Goal: Find specific page/section: Find specific page/section

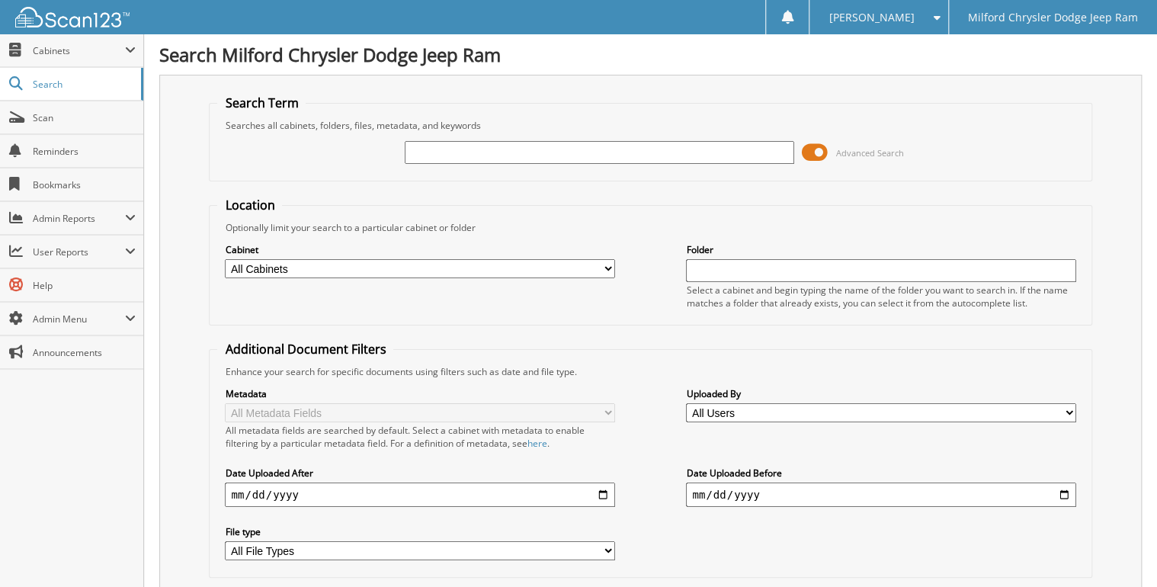
click at [479, 141] on input "text" at bounding box center [599, 152] width 389 height 23
click at [479, 145] on input "text" at bounding box center [599, 152] width 389 height 23
click at [487, 149] on input "text" at bounding box center [599, 152] width 389 height 23
type input "4609418"
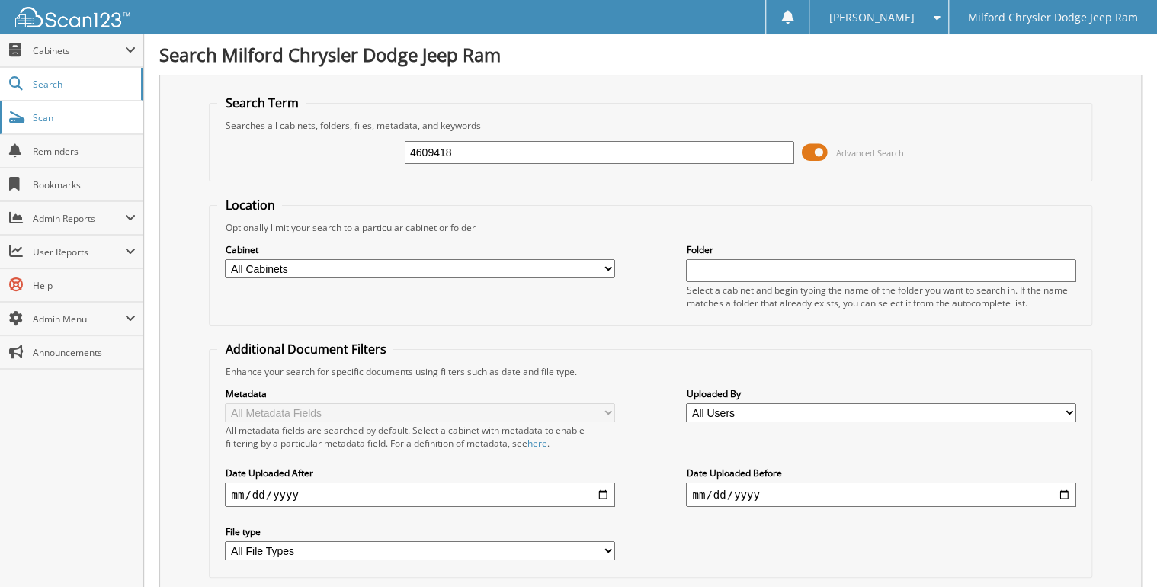
click at [62, 121] on span "Scan" at bounding box center [84, 117] width 103 height 13
click at [503, 152] on input "text" at bounding box center [599, 152] width 389 height 23
type input "4609393"
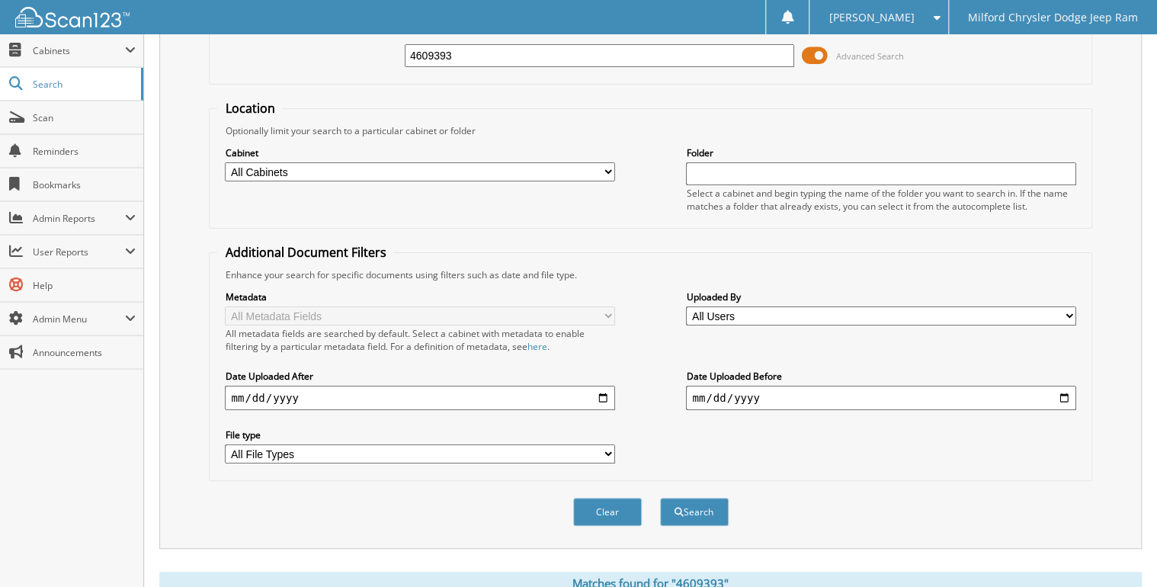
scroll to position [332, 0]
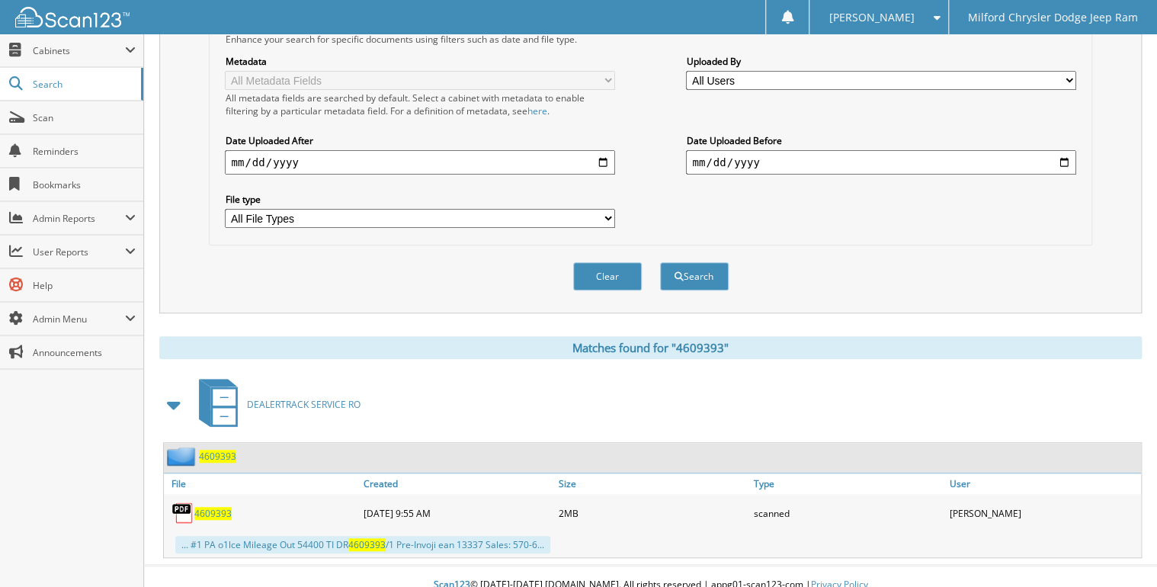
click at [222, 507] on span "4609393" at bounding box center [212, 513] width 37 height 13
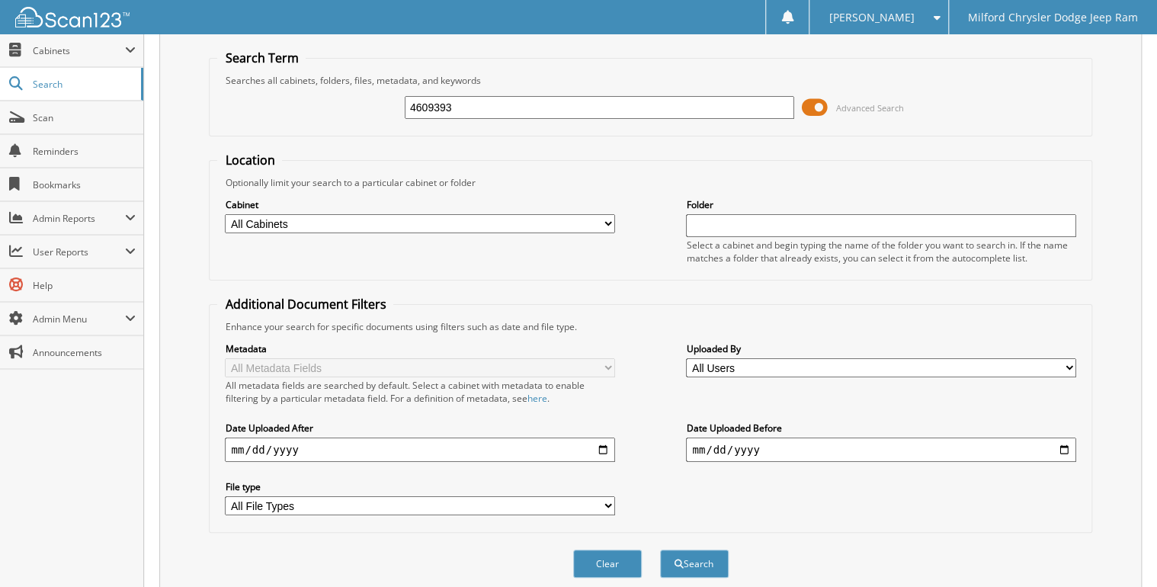
scroll to position [0, 0]
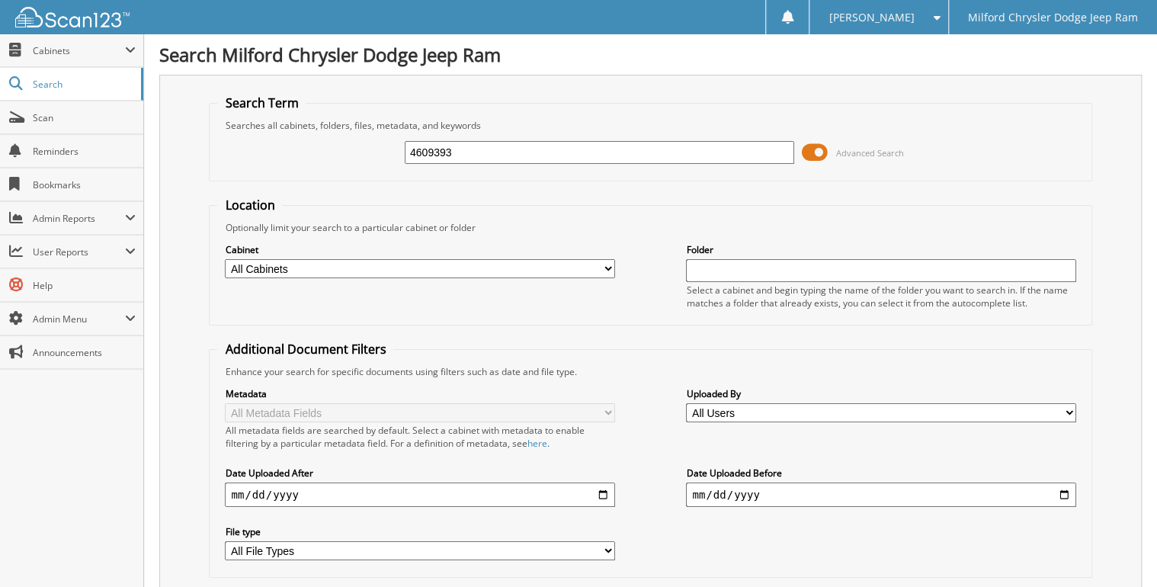
drag, startPoint x: 493, startPoint y: 149, endPoint x: 183, endPoint y: 95, distance: 314.8
click at [192, 97] on div "Search Term Searches all cabinets, folders, files, metadata, and keywords 46093…" at bounding box center [650, 360] width 982 height 571
type input "4609370"
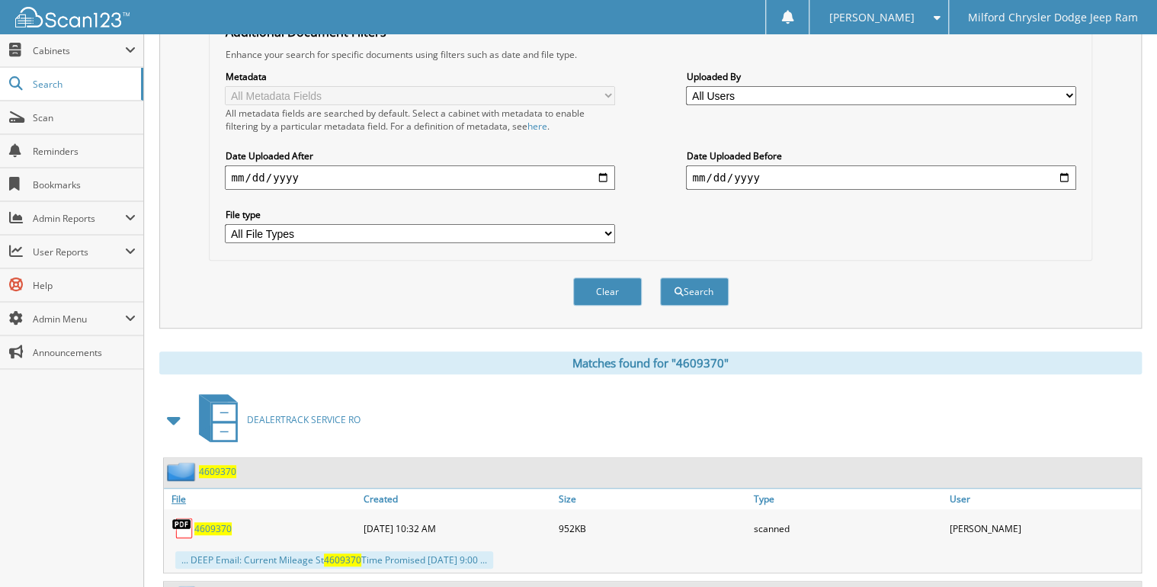
scroll to position [427, 0]
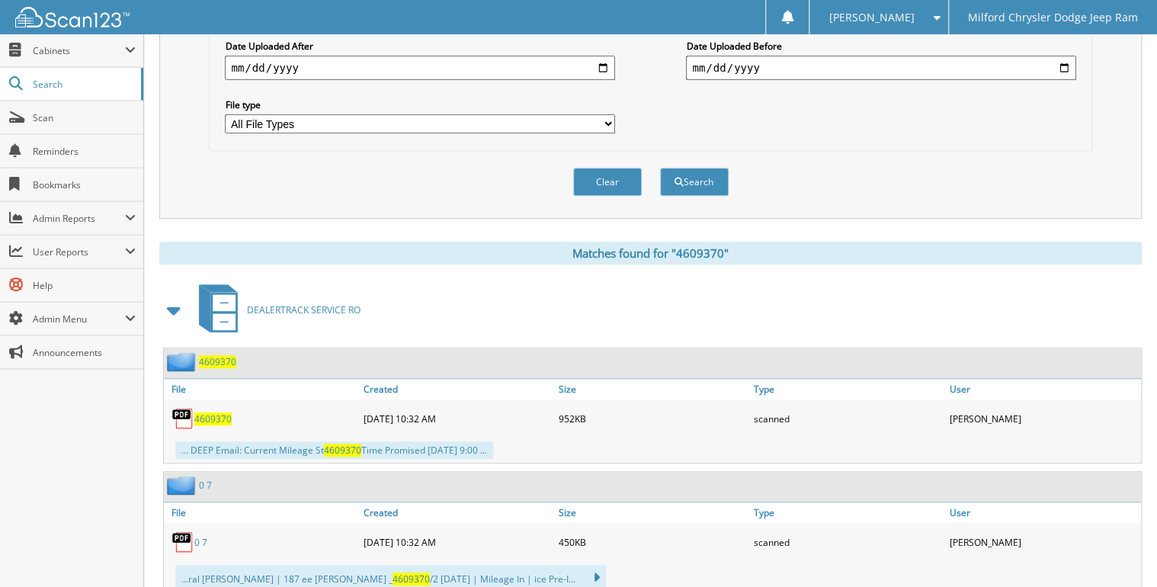
click at [223, 412] on span "4609370" at bounding box center [212, 418] width 37 height 13
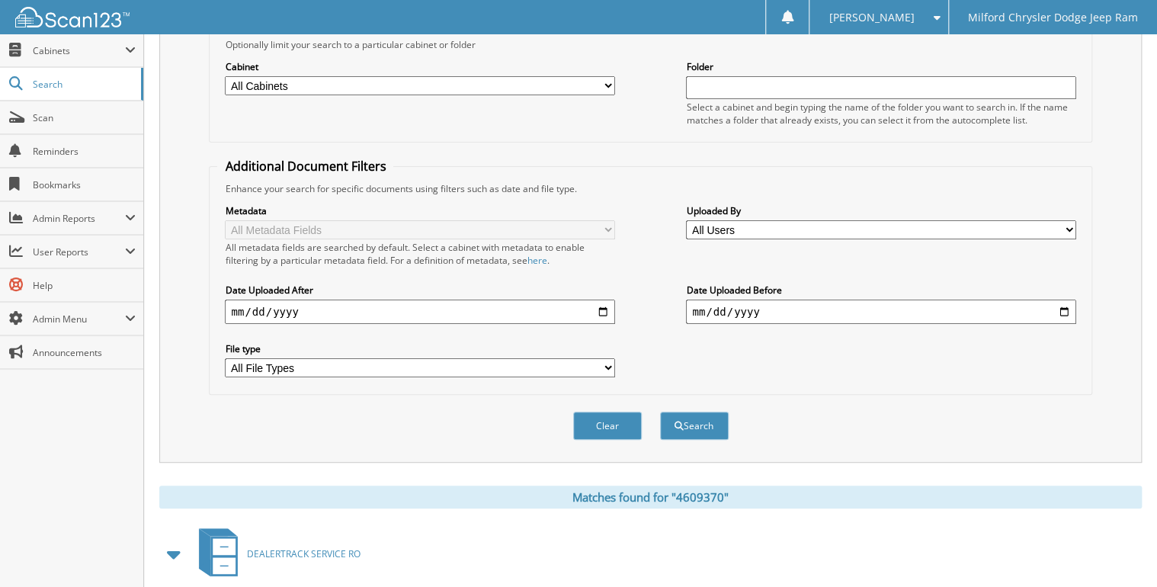
scroll to position [0, 0]
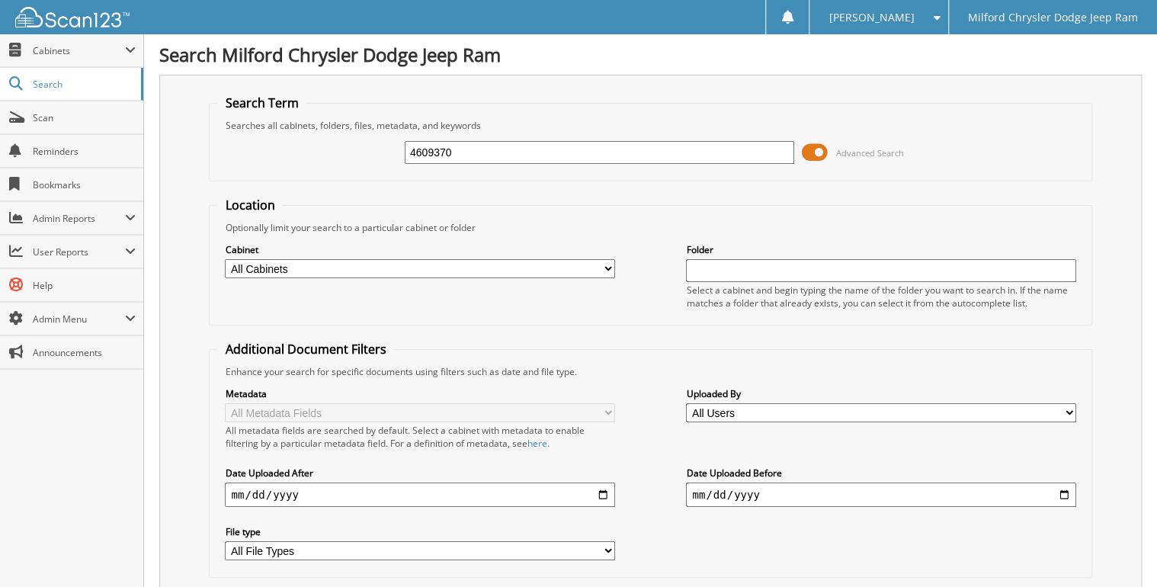
drag, startPoint x: 482, startPoint y: 154, endPoint x: 201, endPoint y: 133, distance: 281.2
click at [206, 133] on div "Search Term Searches all cabinets, folders, files, metadata, and keywords 46093…" at bounding box center [650, 360] width 982 height 571
type input "4609394"
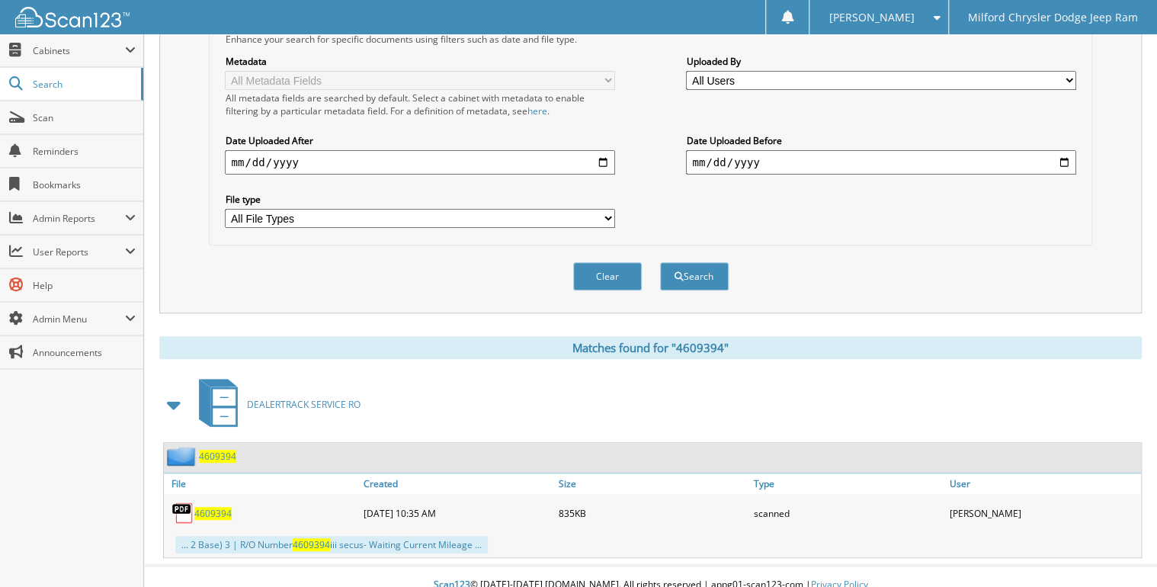
click at [227, 507] on span "4609394" at bounding box center [212, 513] width 37 height 13
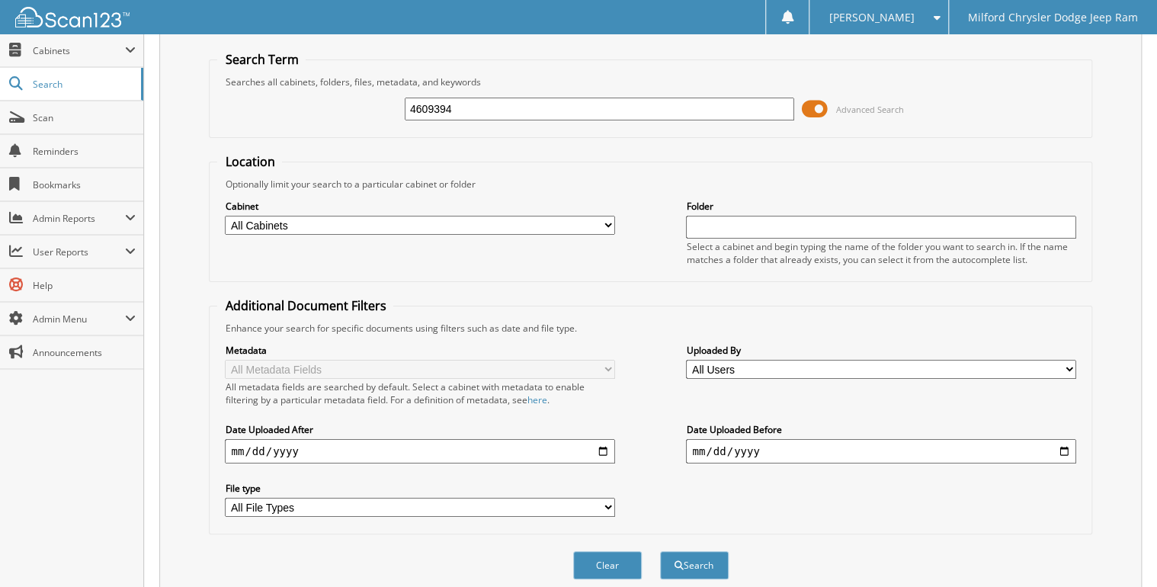
scroll to position [0, 0]
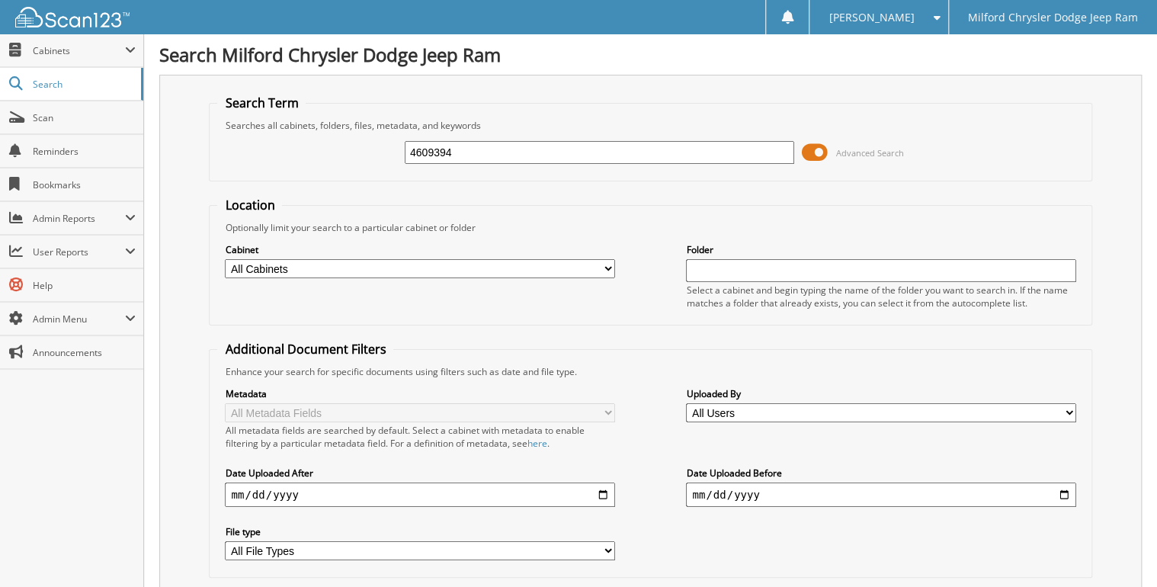
click at [469, 152] on input "4609394" at bounding box center [599, 152] width 389 height 23
type input "4609396"
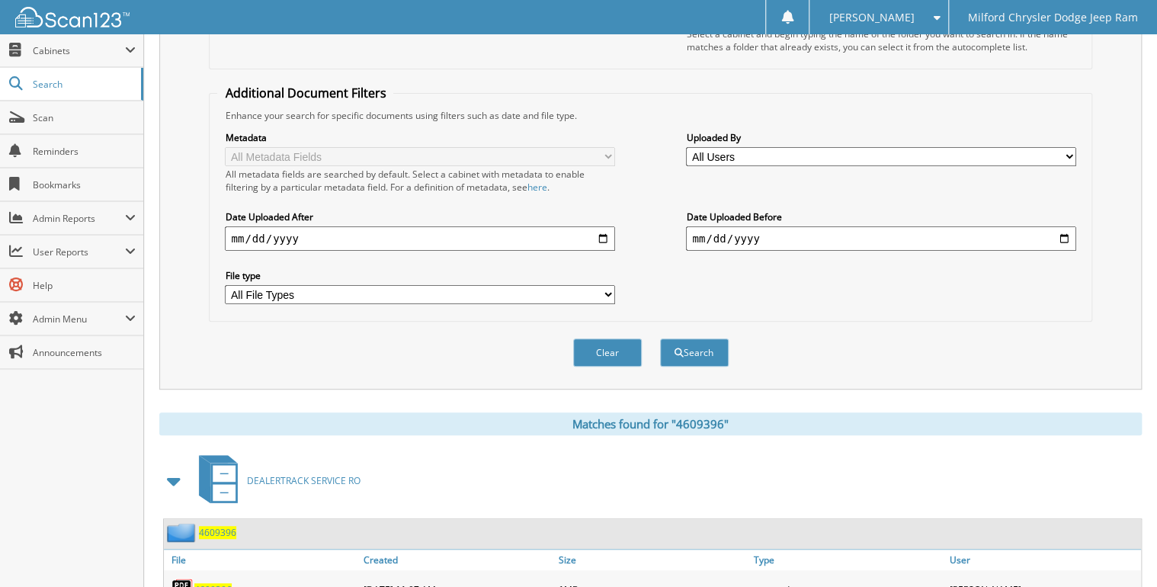
scroll to position [332, 0]
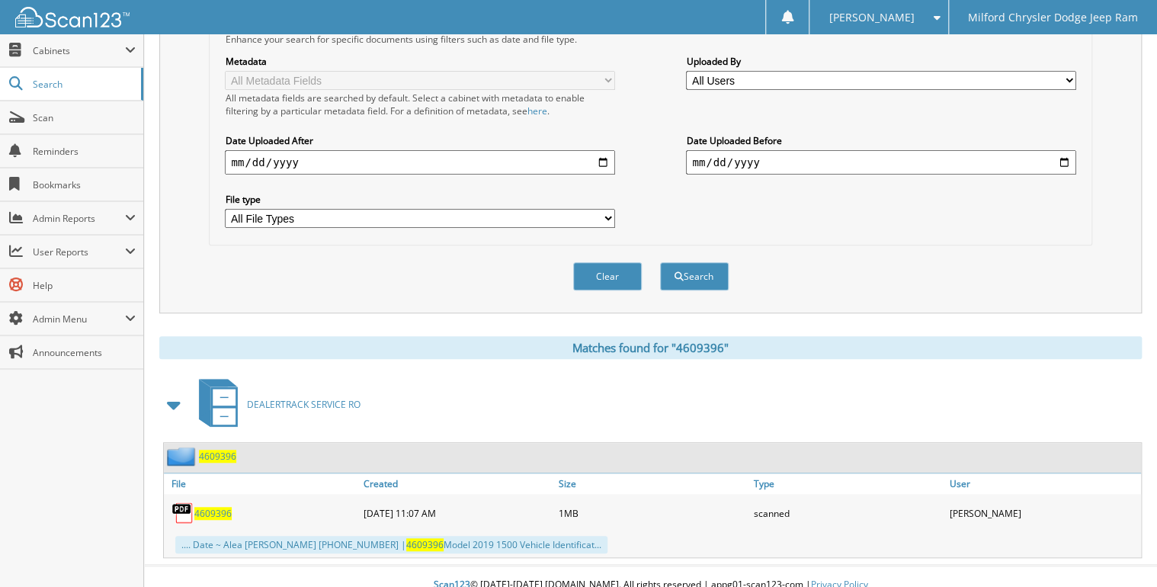
click at [229, 507] on span "4609396" at bounding box center [212, 513] width 37 height 13
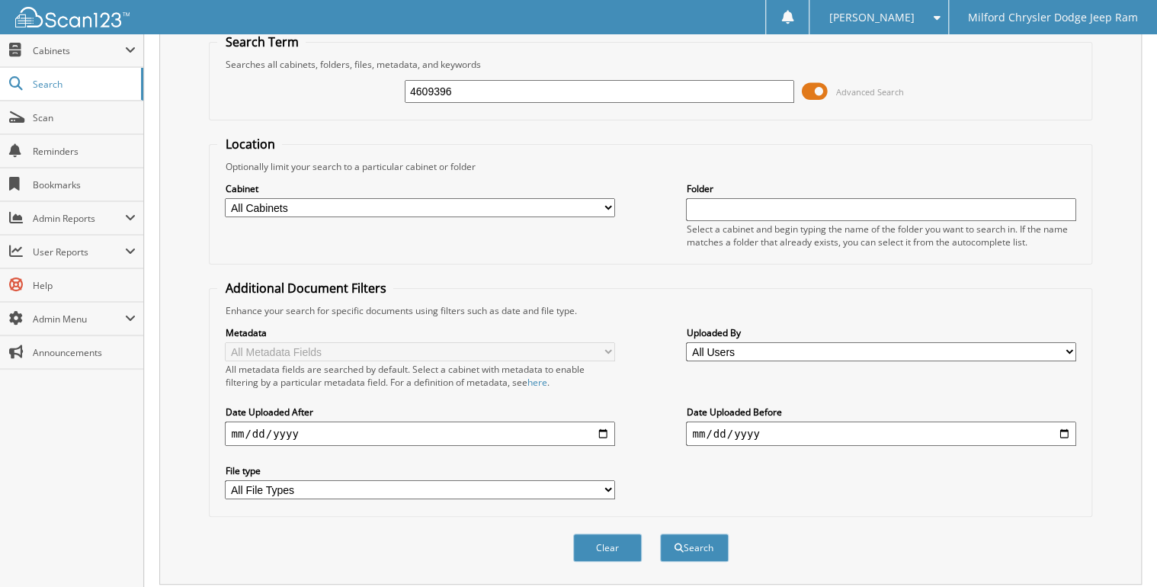
scroll to position [27, 0]
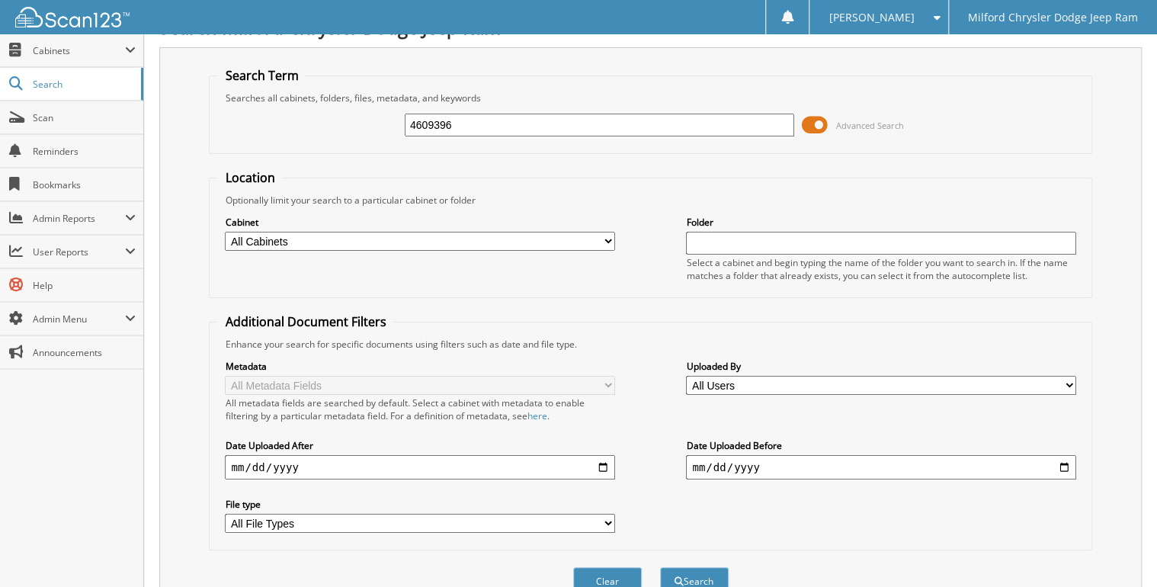
click at [479, 134] on div "4609396" at bounding box center [599, 125] width 389 height 26
click at [476, 125] on input "4609396" at bounding box center [599, 125] width 389 height 23
type input "4609391"
click at [660, 567] on button "Search" at bounding box center [694, 581] width 69 height 28
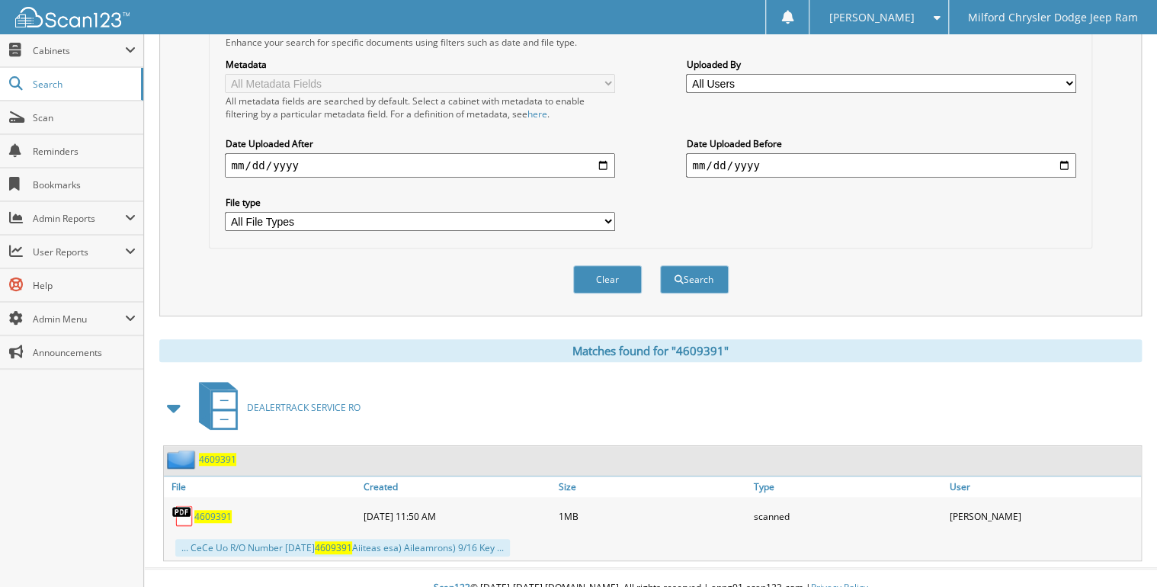
scroll to position [332, 0]
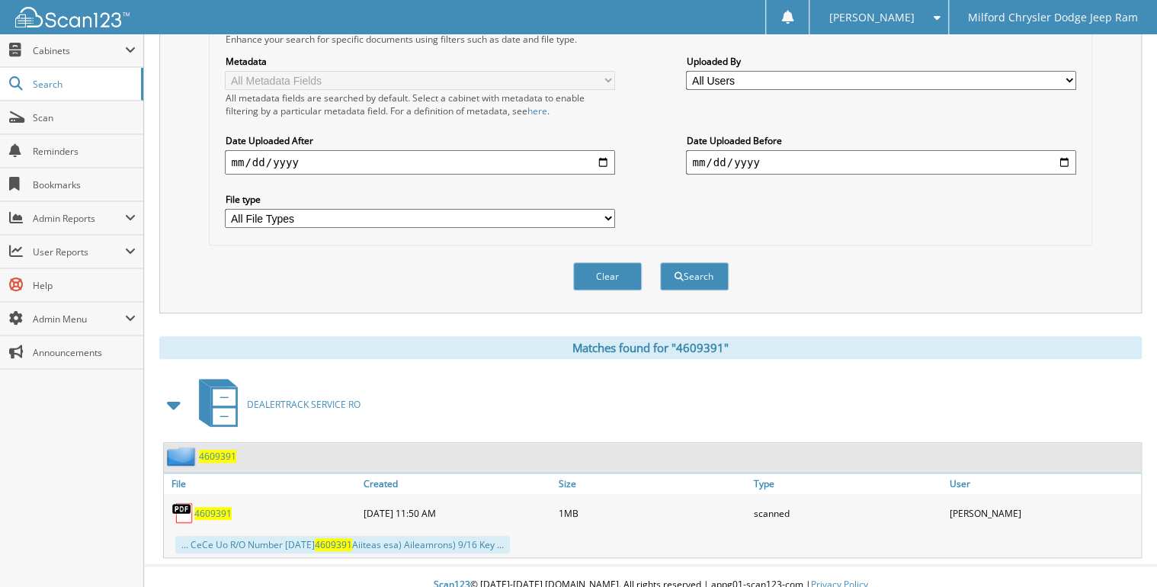
click at [225, 507] on span "4609391" at bounding box center [212, 513] width 37 height 13
click at [219, 507] on span "4609391" at bounding box center [212, 513] width 37 height 13
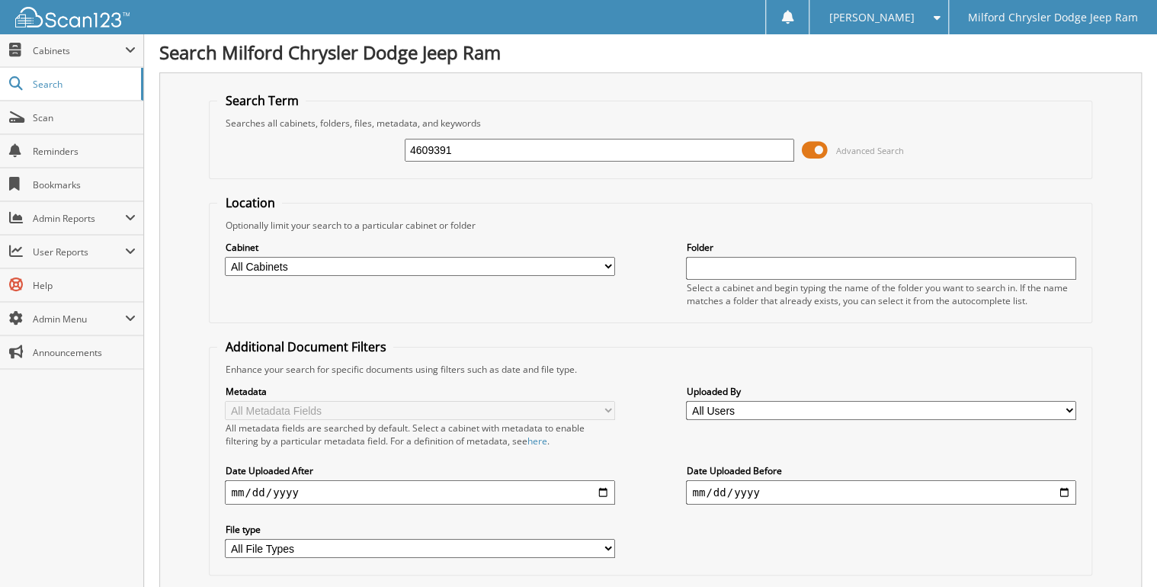
scroll to position [0, 0]
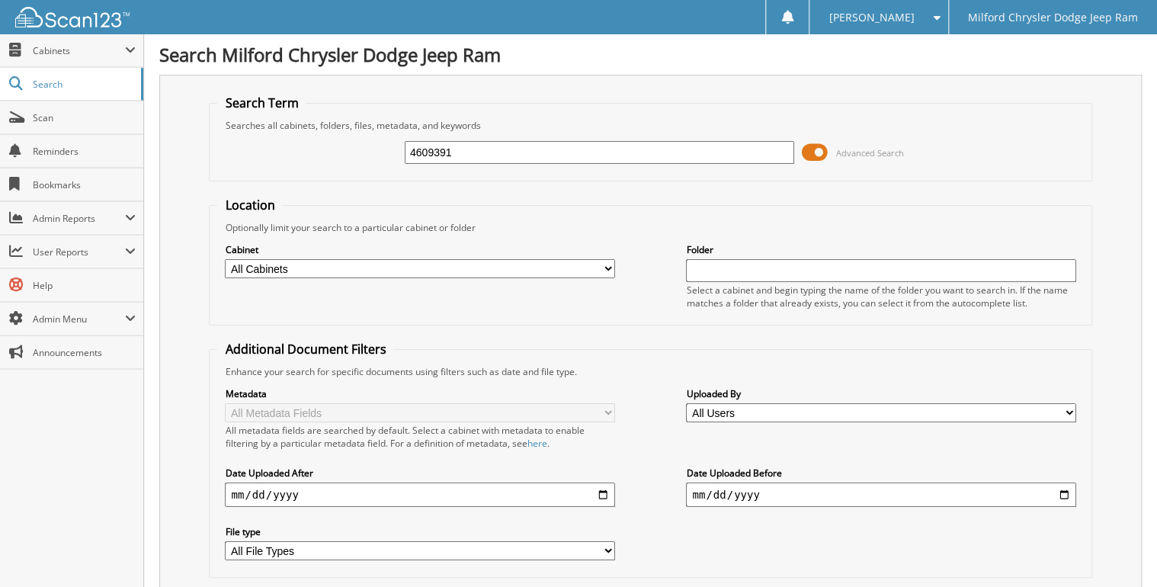
click at [525, 147] on input "4609391" at bounding box center [599, 152] width 389 height 23
type input "4609397"
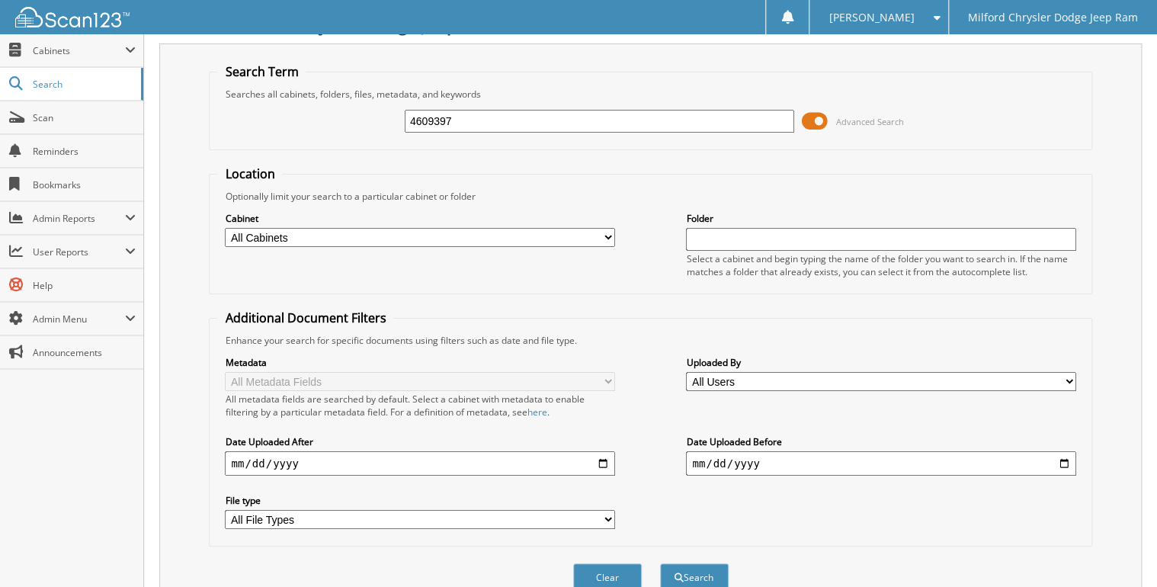
scroll to position [308, 0]
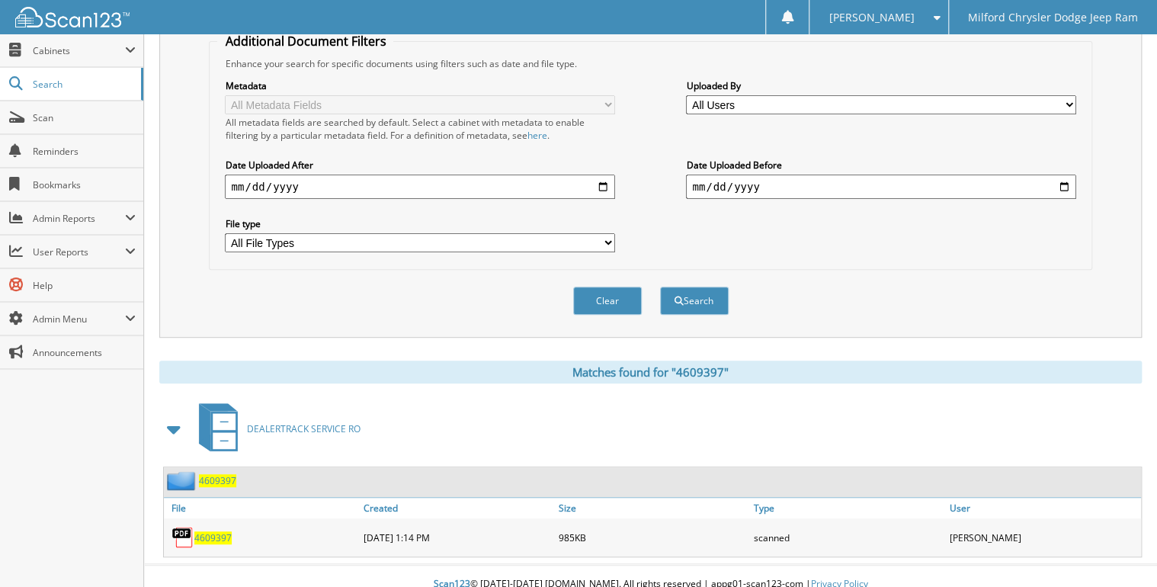
click at [205, 531] on span "4609397" at bounding box center [212, 537] width 37 height 13
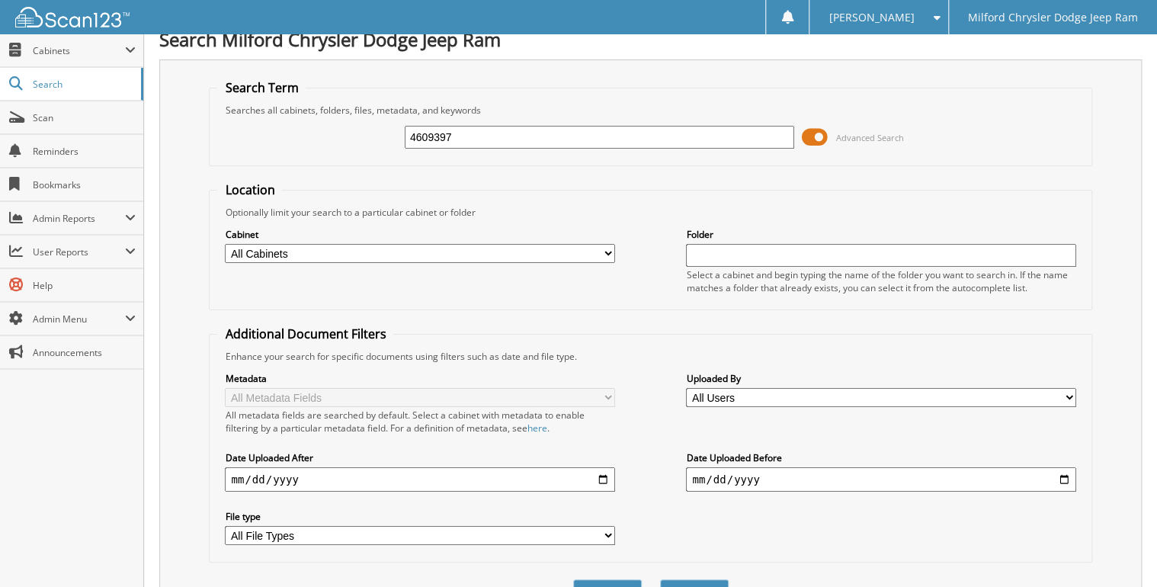
scroll to position [3, 0]
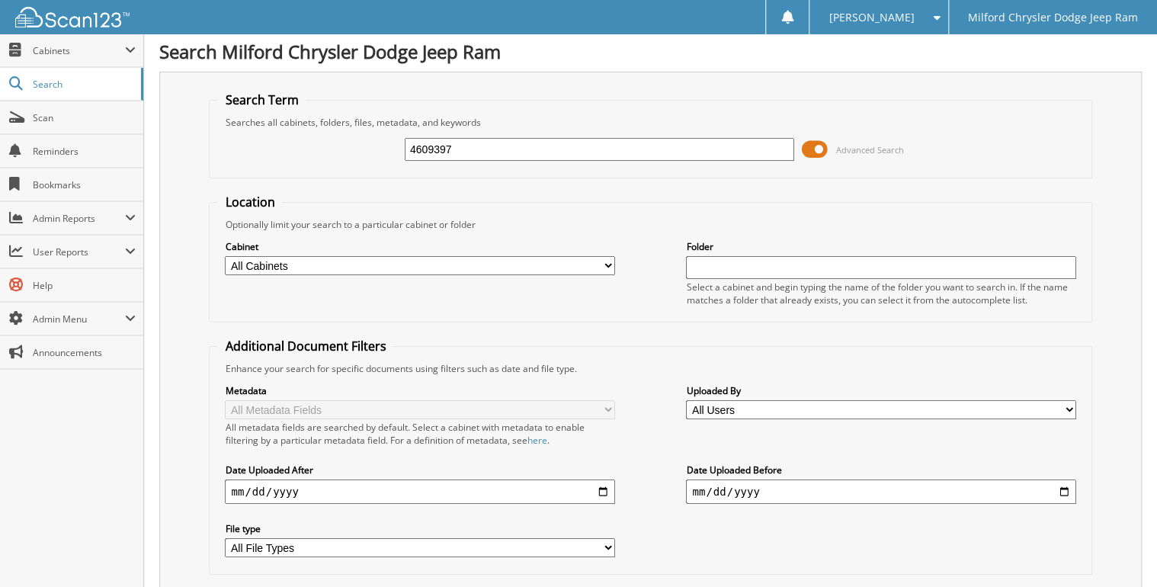
click at [463, 153] on input "4609397" at bounding box center [599, 149] width 389 height 23
type input "4609390"
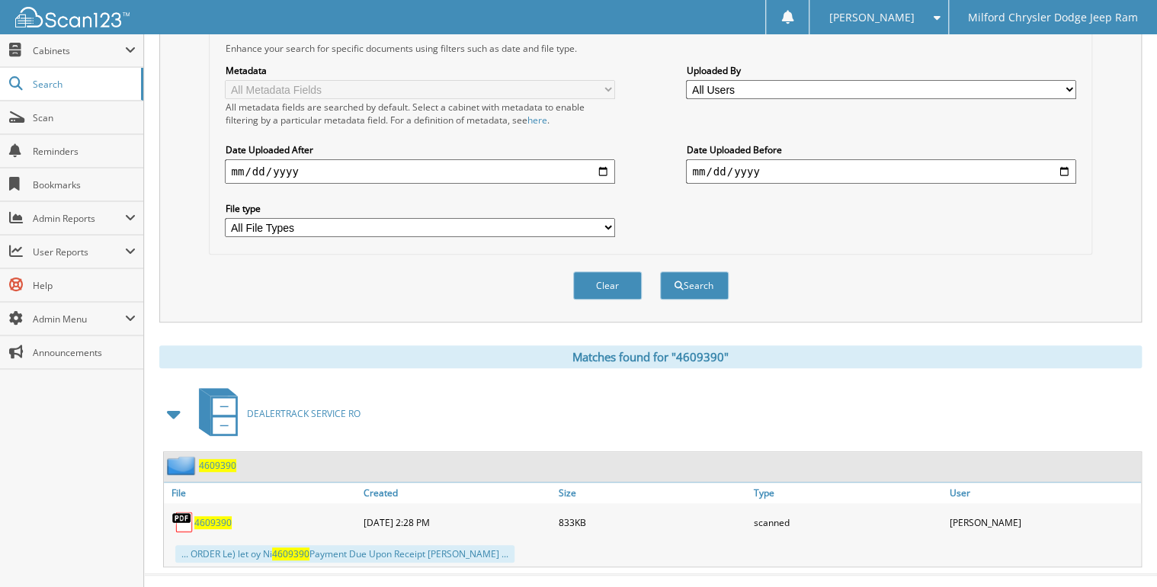
scroll to position [332, 0]
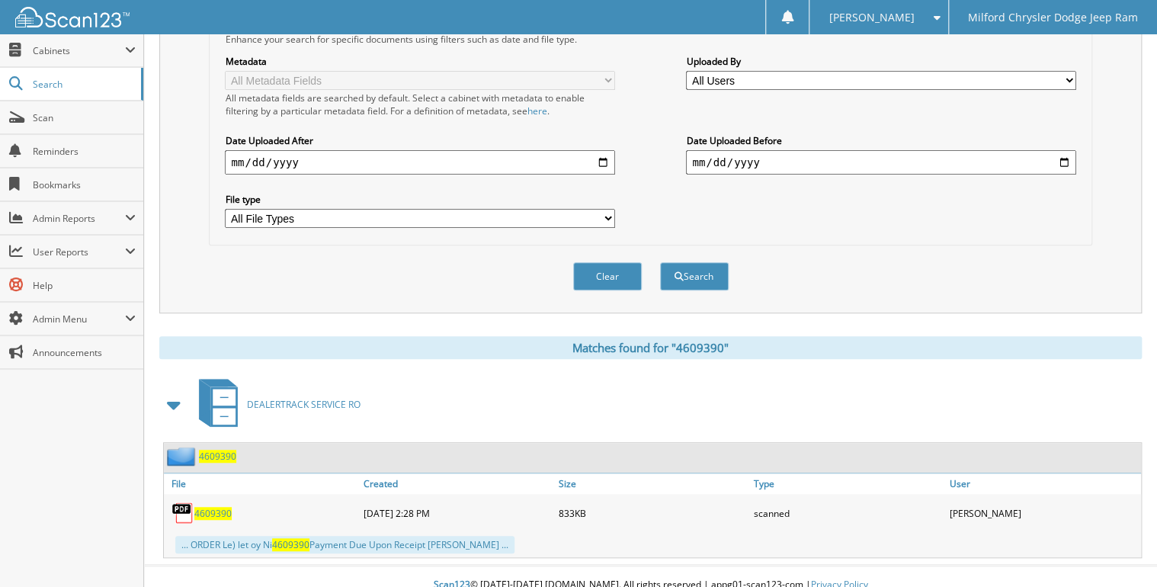
click at [222, 507] on span "4609390" at bounding box center [212, 513] width 37 height 13
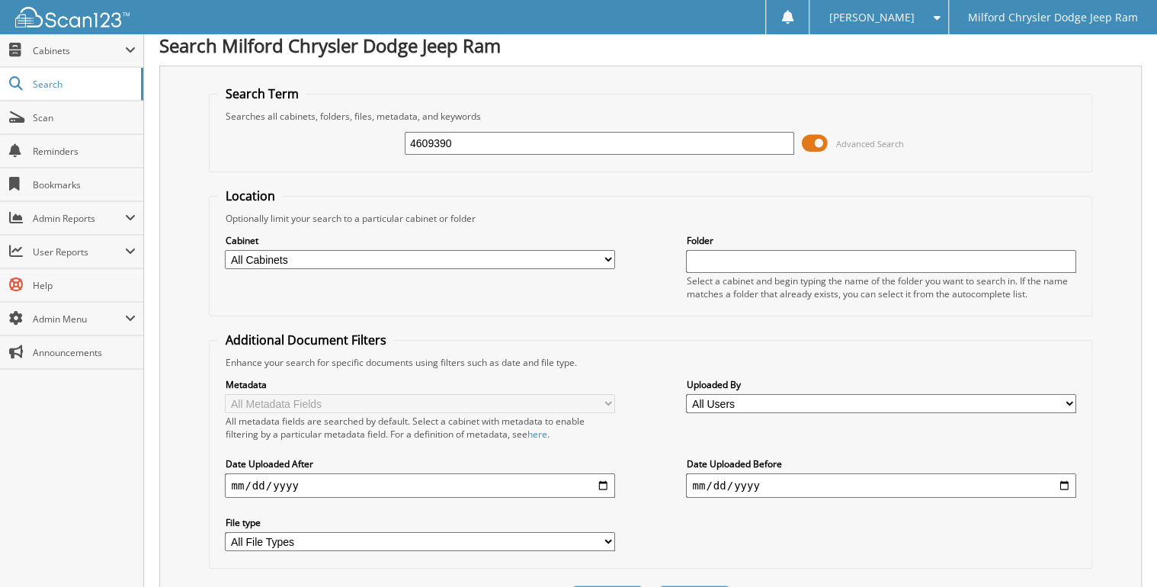
scroll to position [0, 0]
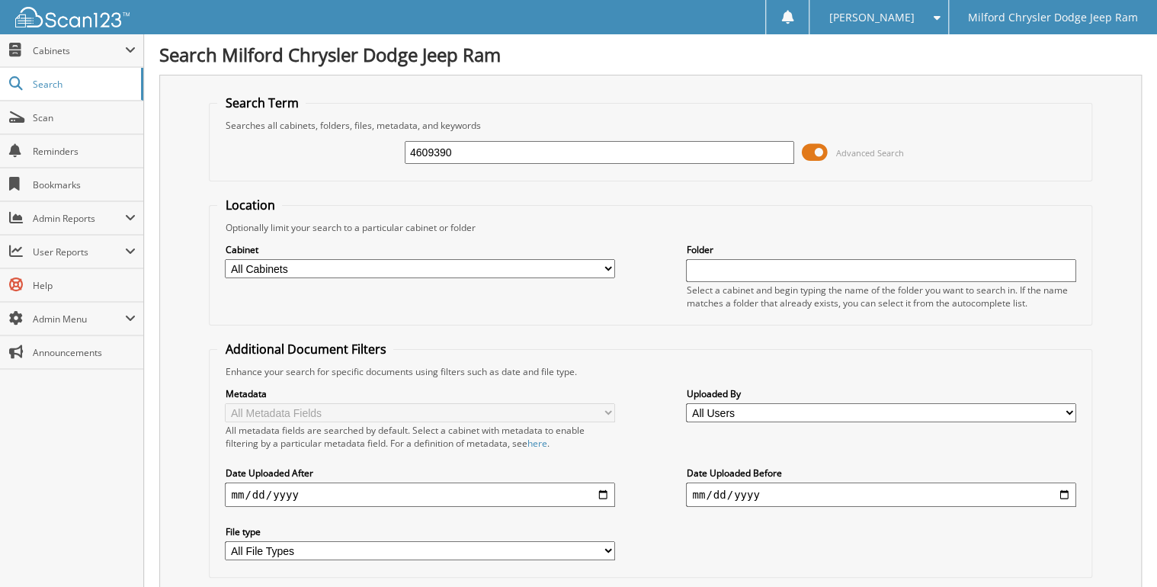
click at [523, 141] on input "4609390" at bounding box center [599, 152] width 389 height 23
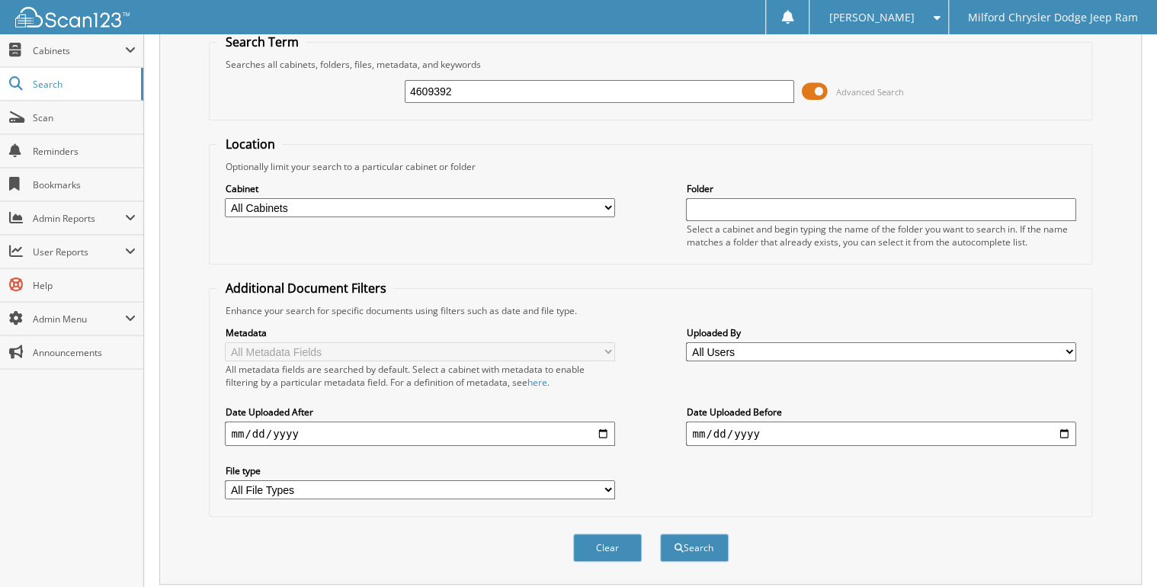
type input "4609392"
click at [660, 533] on button "Search" at bounding box center [694, 547] width 69 height 28
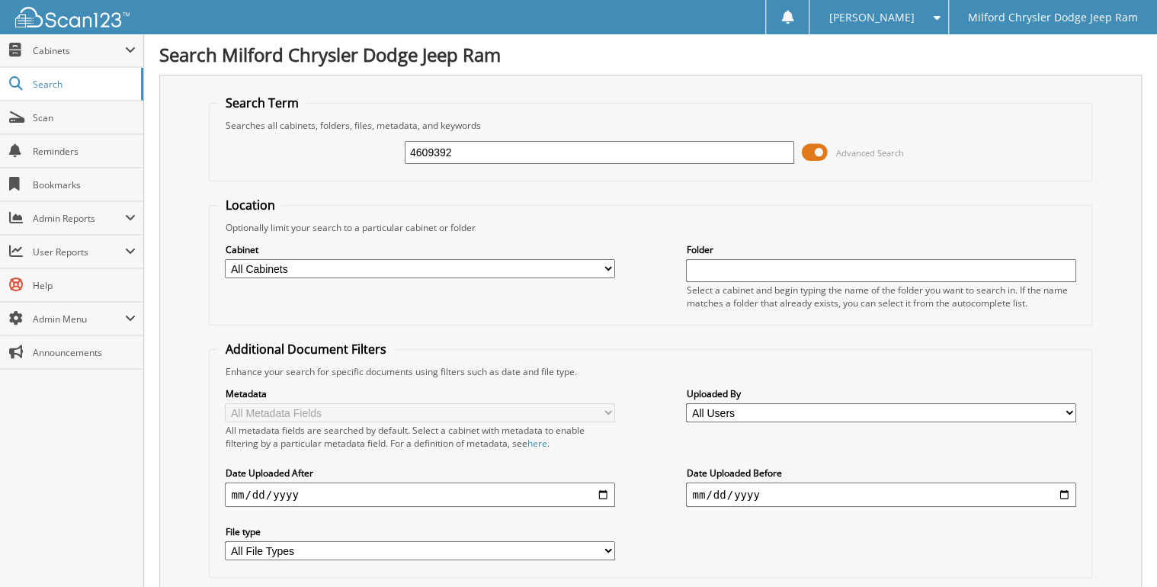
scroll to position [332, 0]
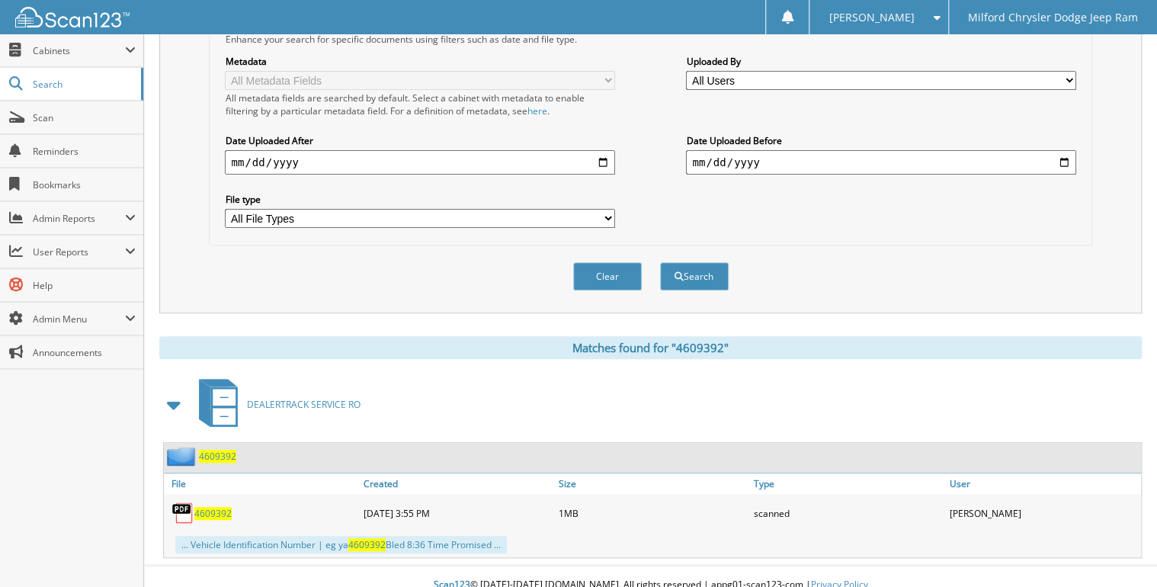
click at [216, 507] on span "4609392" at bounding box center [212, 513] width 37 height 13
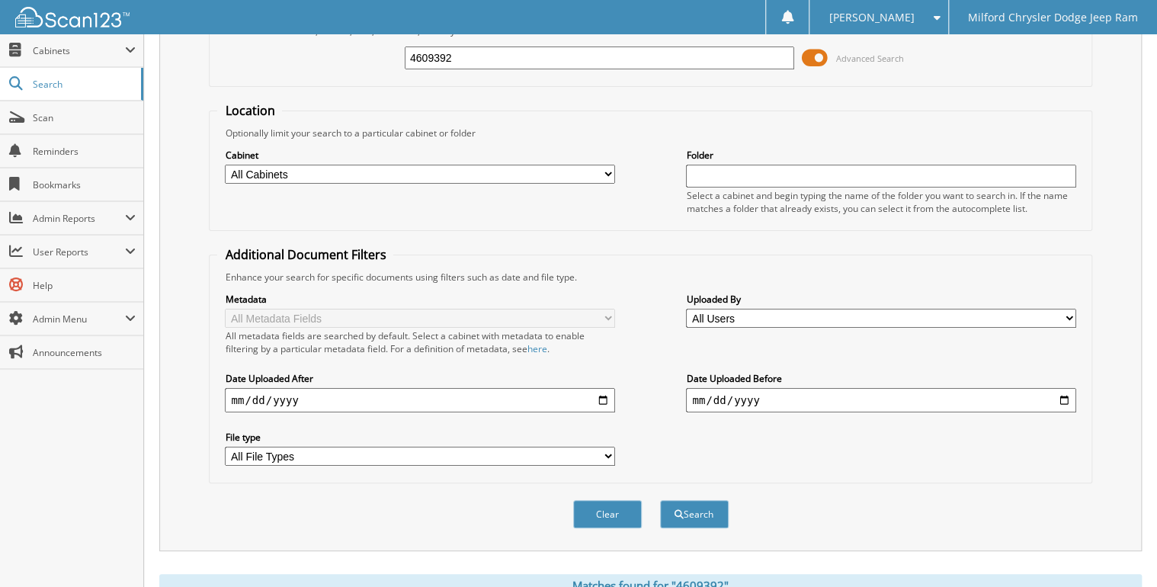
scroll to position [88, 0]
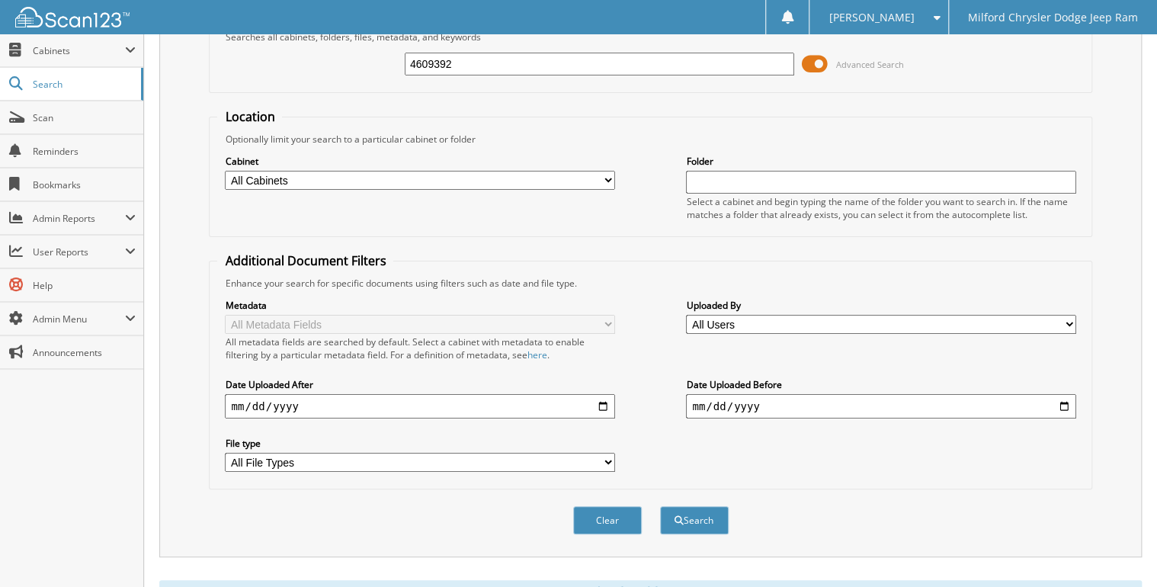
click at [470, 66] on input "4609392" at bounding box center [599, 64] width 389 height 23
type input "4609387"
click at [660, 506] on button "Search" at bounding box center [694, 520] width 69 height 28
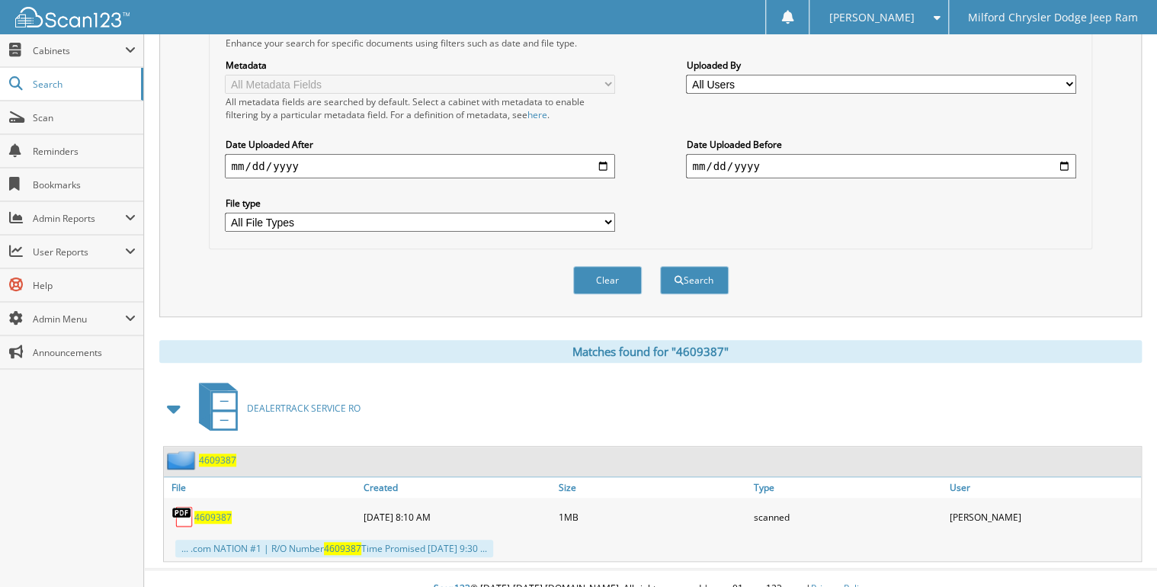
scroll to position [332, 0]
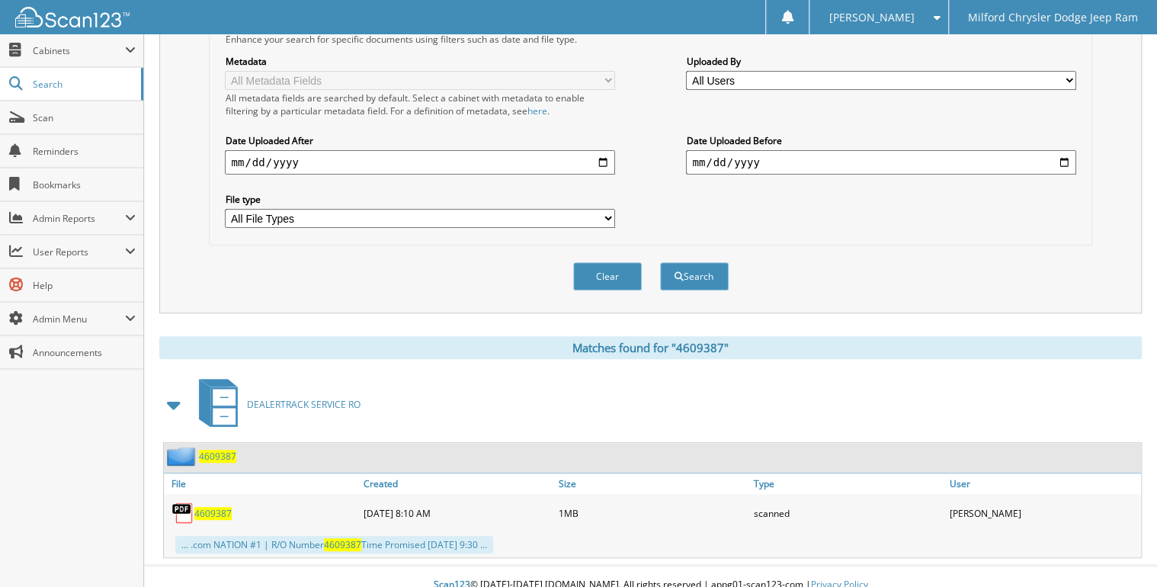
click at [214, 507] on span "4609387" at bounding box center [212, 513] width 37 height 13
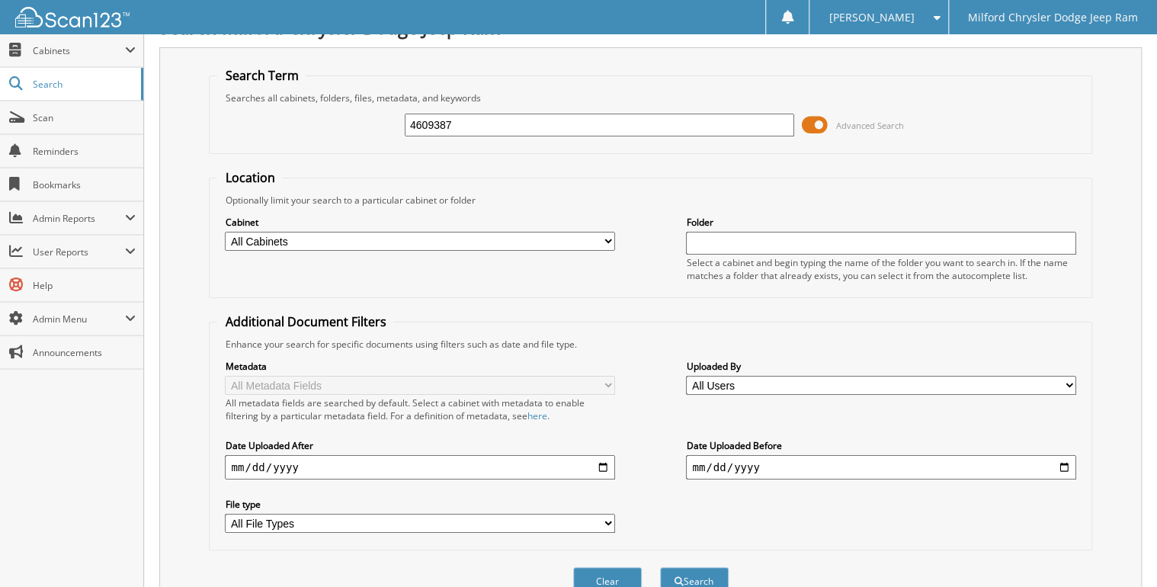
scroll to position [0, 0]
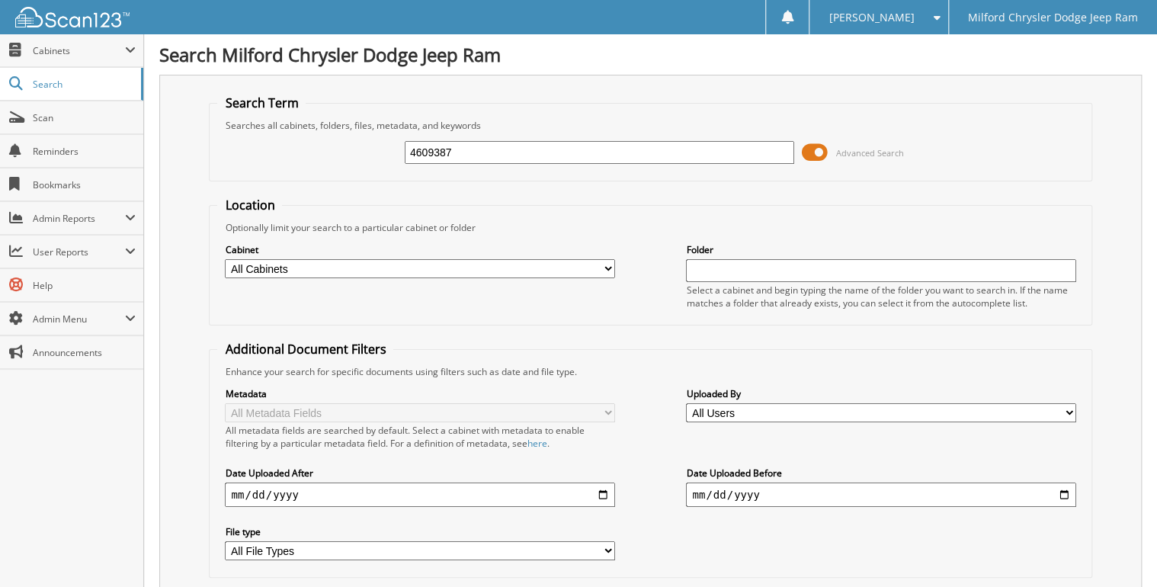
click at [494, 155] on input "4609387" at bounding box center [599, 152] width 389 height 23
type input "4"
type input "4609389"
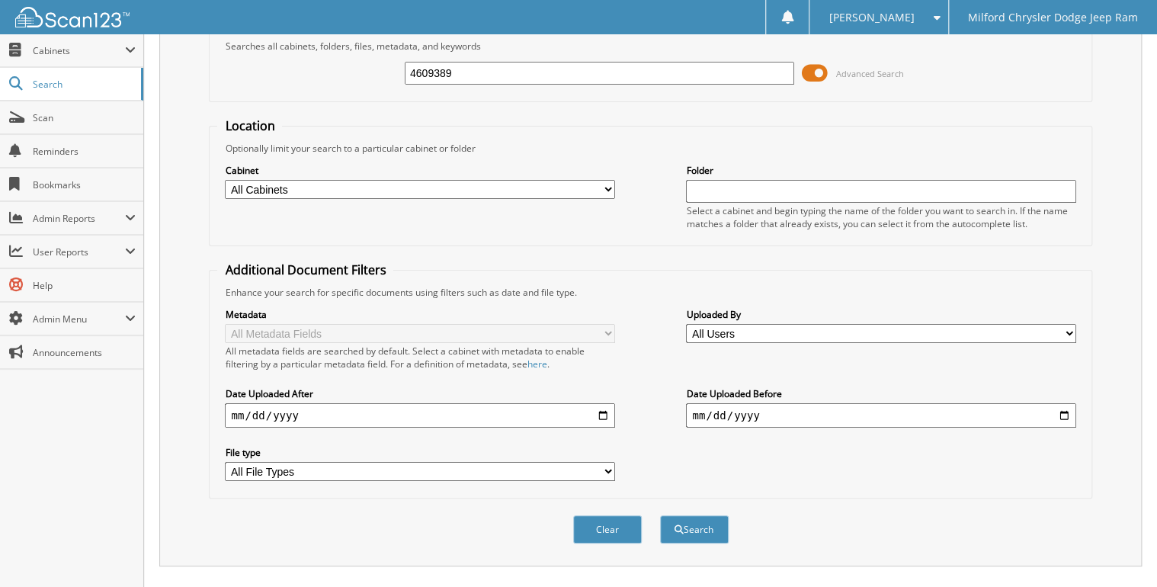
scroll to position [332, 0]
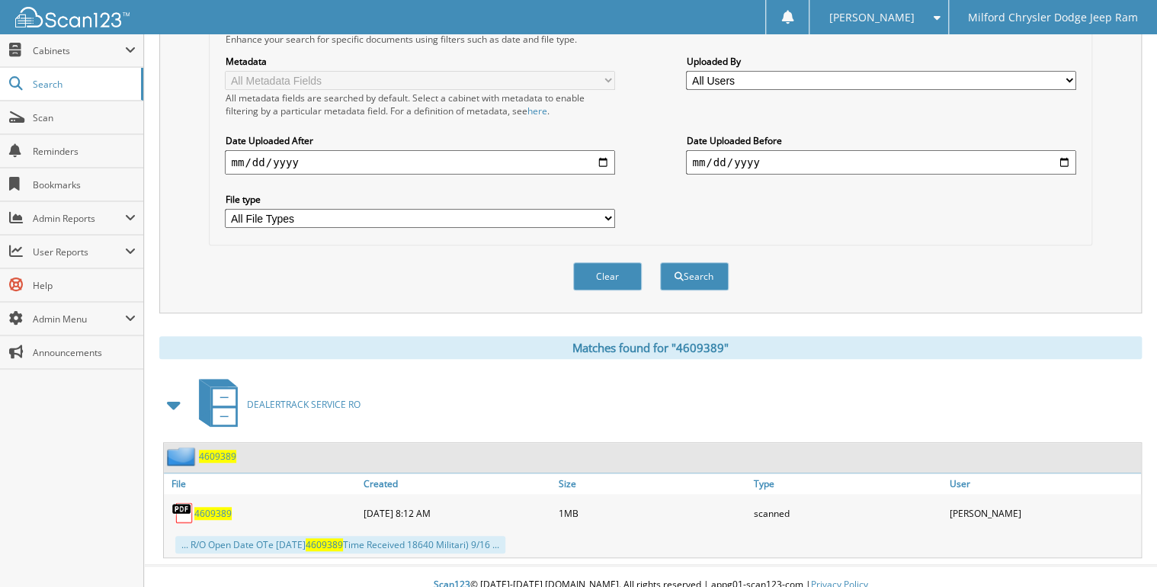
click at [221, 507] on span "4609389" at bounding box center [212, 513] width 37 height 13
click at [85, 130] on link "Scan" at bounding box center [71, 117] width 143 height 33
